Goal: Information Seeking & Learning: Learn about a topic

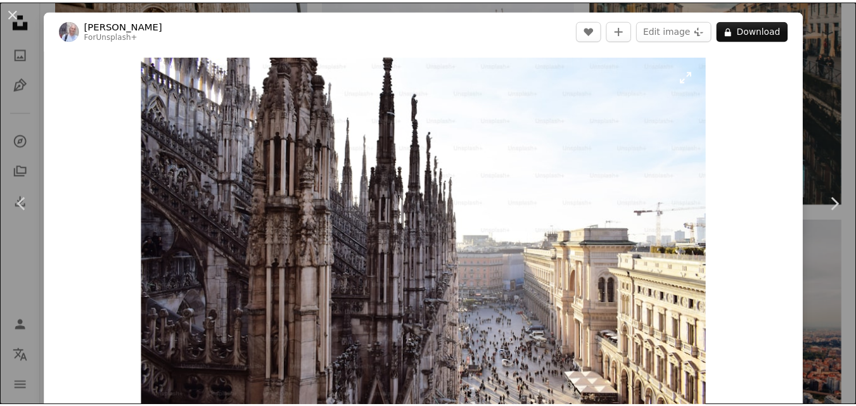
scroll to position [190, 0]
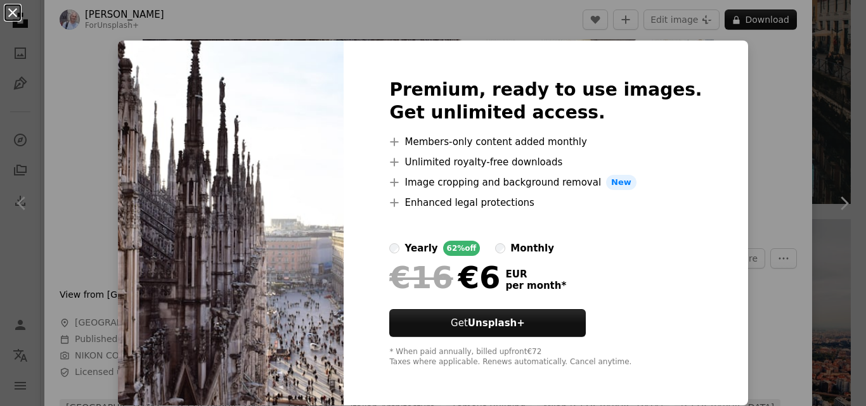
click at [16, 15] on button "An X shape" at bounding box center [12, 12] width 15 height 15
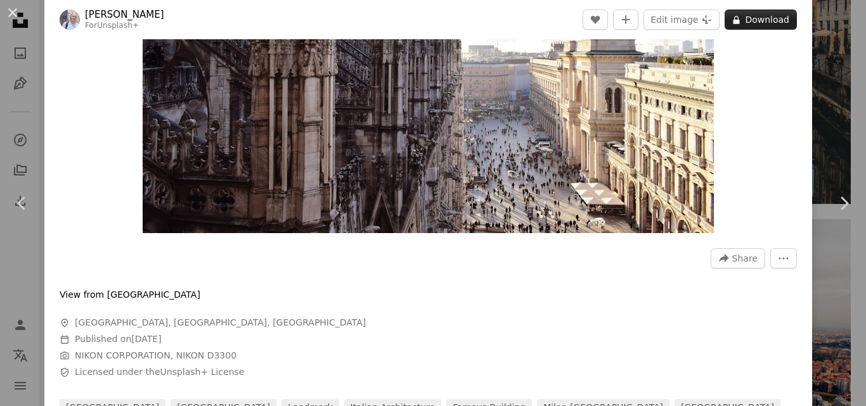
click at [759, 19] on button "A lock Download" at bounding box center [760, 20] width 72 height 20
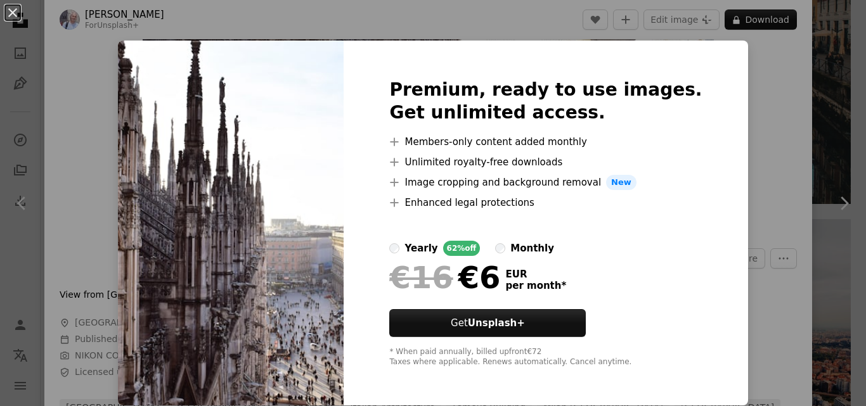
click at [8, 10] on button "An X shape" at bounding box center [12, 12] width 15 height 15
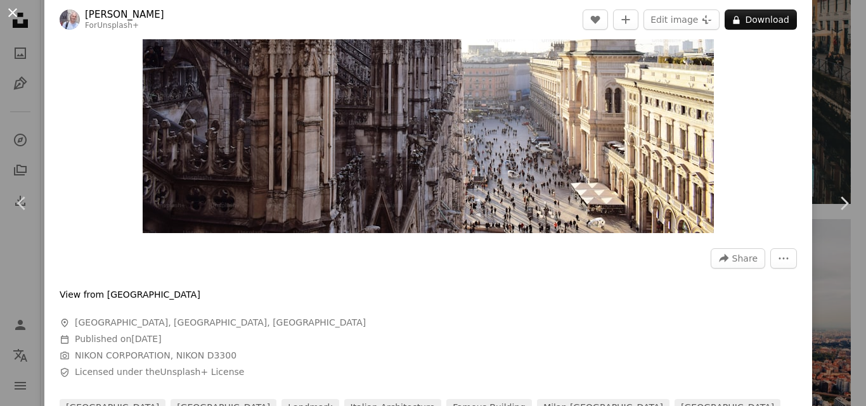
click at [8, 10] on button "An X shape" at bounding box center [12, 12] width 15 height 15
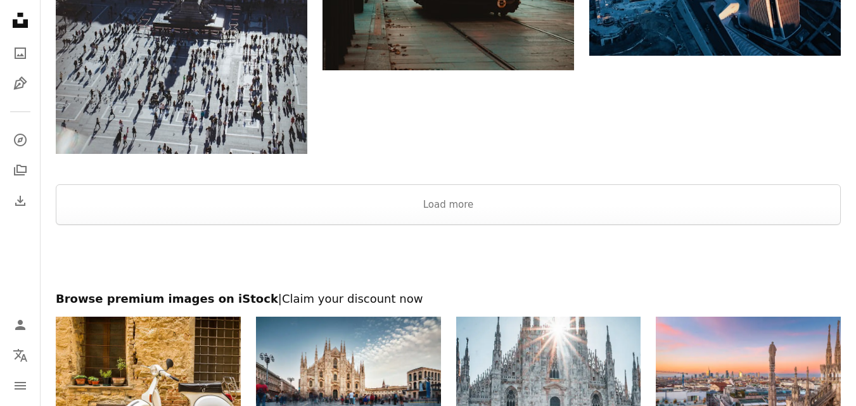
scroll to position [4120, 0]
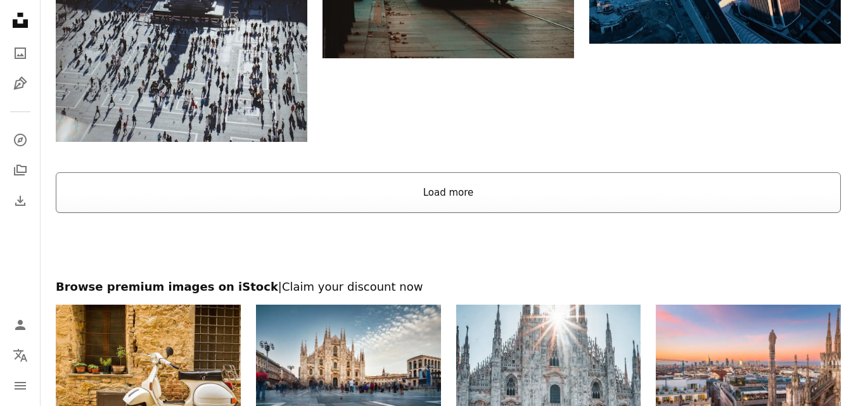
click at [446, 190] on button "Load more" at bounding box center [448, 192] width 785 height 41
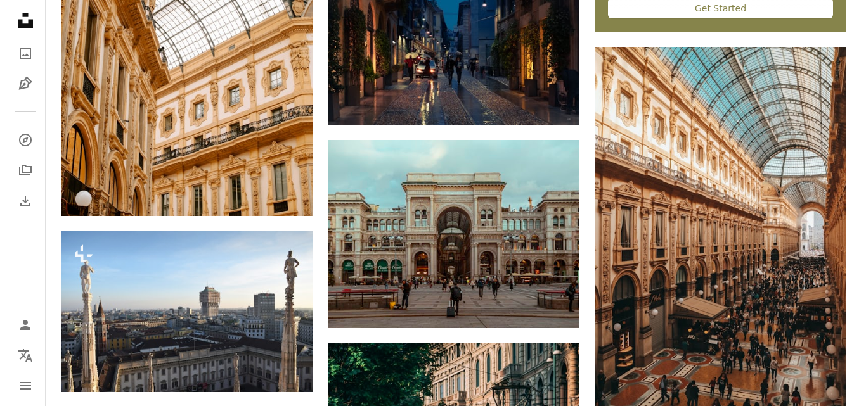
scroll to position [4817, 0]
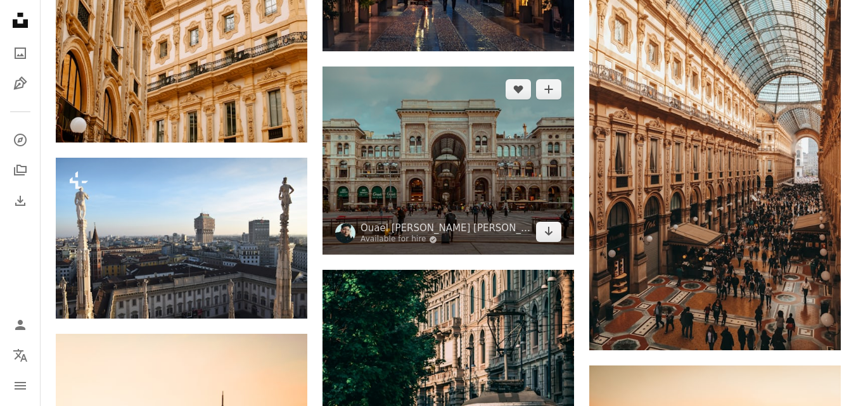
click at [447, 188] on img at bounding box center [449, 161] width 252 height 189
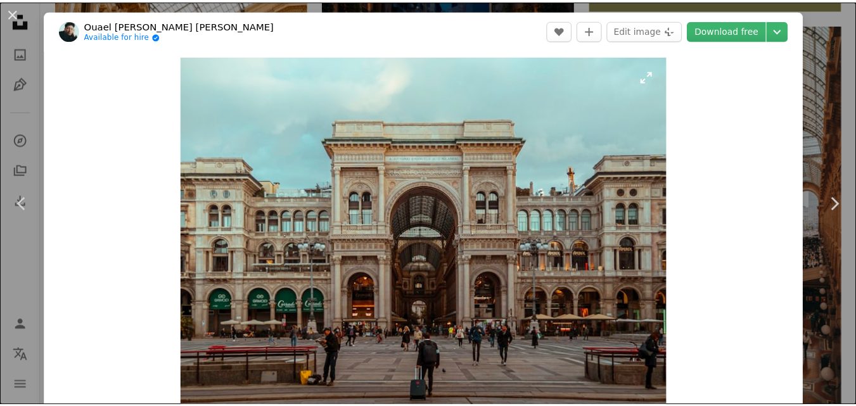
scroll to position [317, 0]
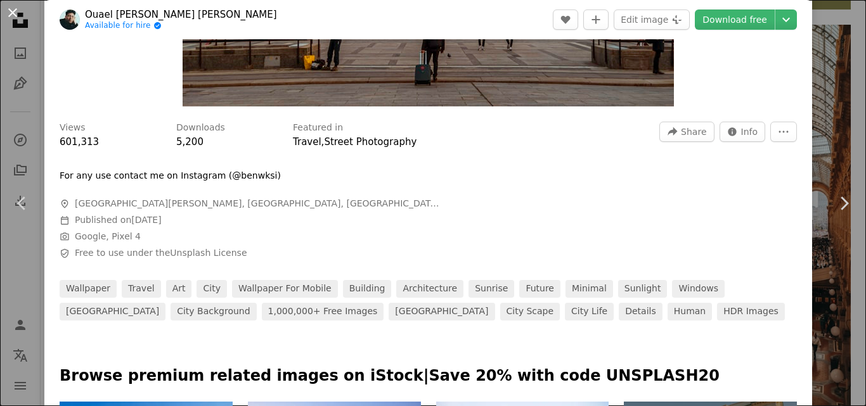
click at [20, 10] on button "An X shape" at bounding box center [12, 12] width 15 height 15
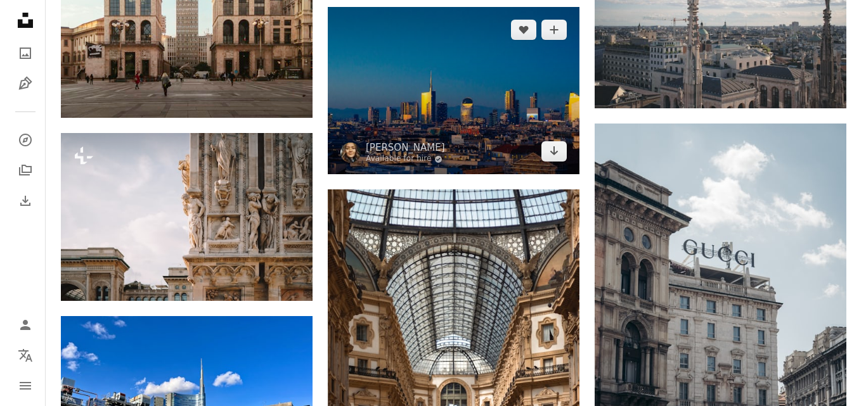
scroll to position [7035, 0]
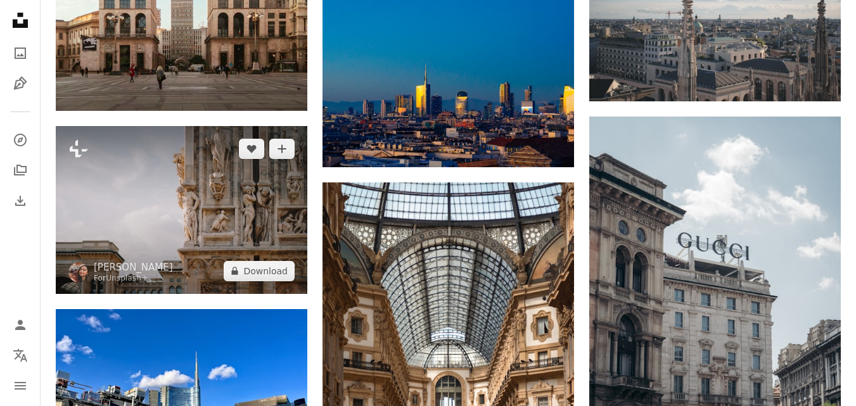
click at [231, 210] on img at bounding box center [182, 209] width 252 height 167
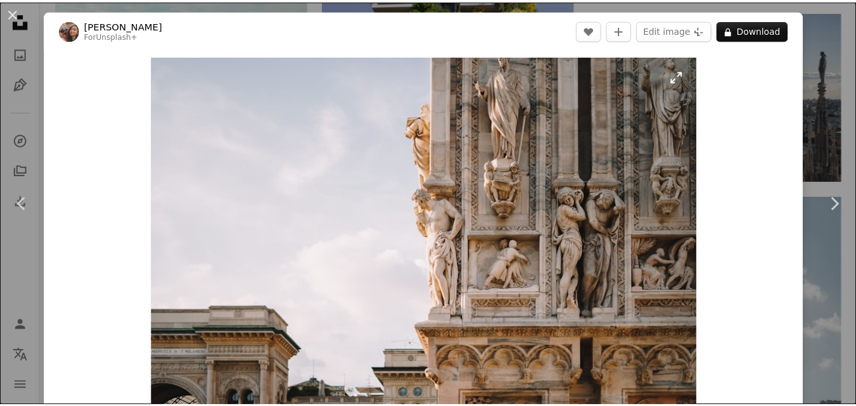
scroll to position [190, 0]
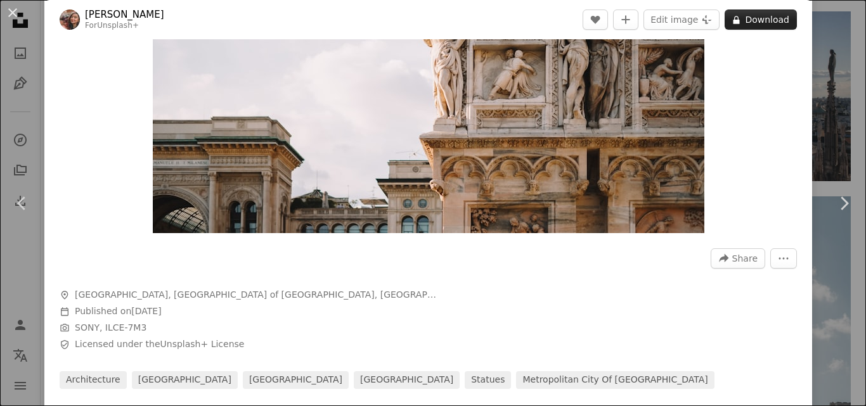
click at [739, 13] on button "A lock Download" at bounding box center [760, 20] width 72 height 20
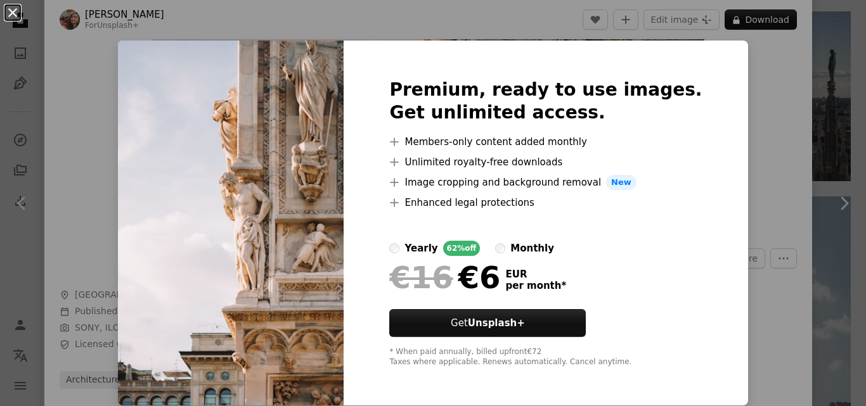
click at [11, 11] on button "An X shape" at bounding box center [12, 12] width 15 height 15
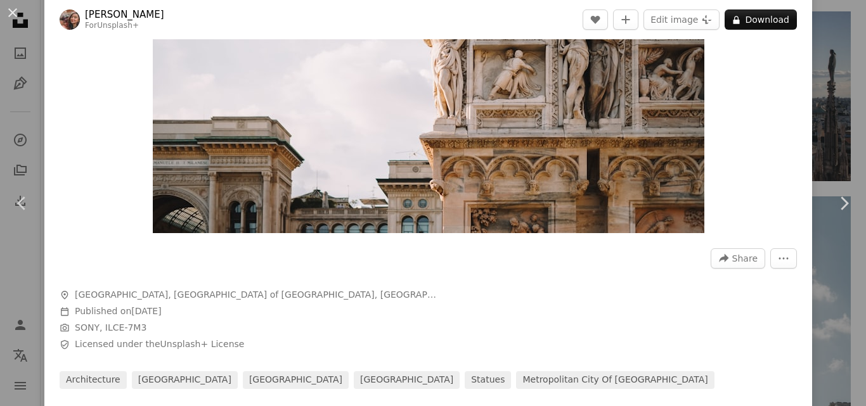
click at [11, 11] on button "An X shape" at bounding box center [12, 12] width 15 height 15
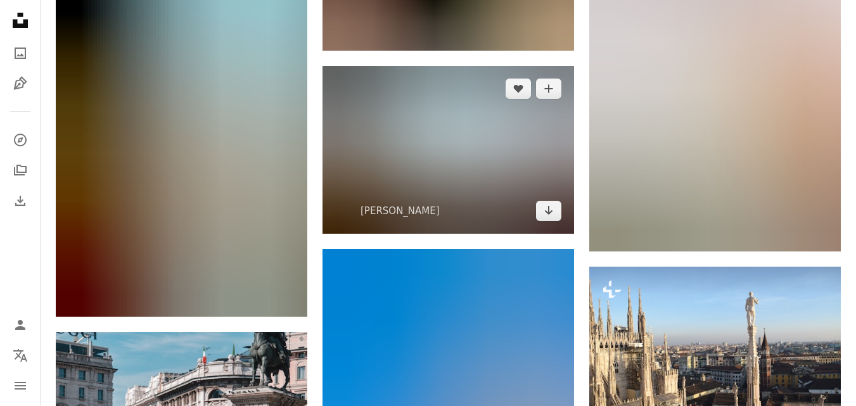
scroll to position [10014, 0]
